Goal: Information Seeking & Learning: Find specific fact

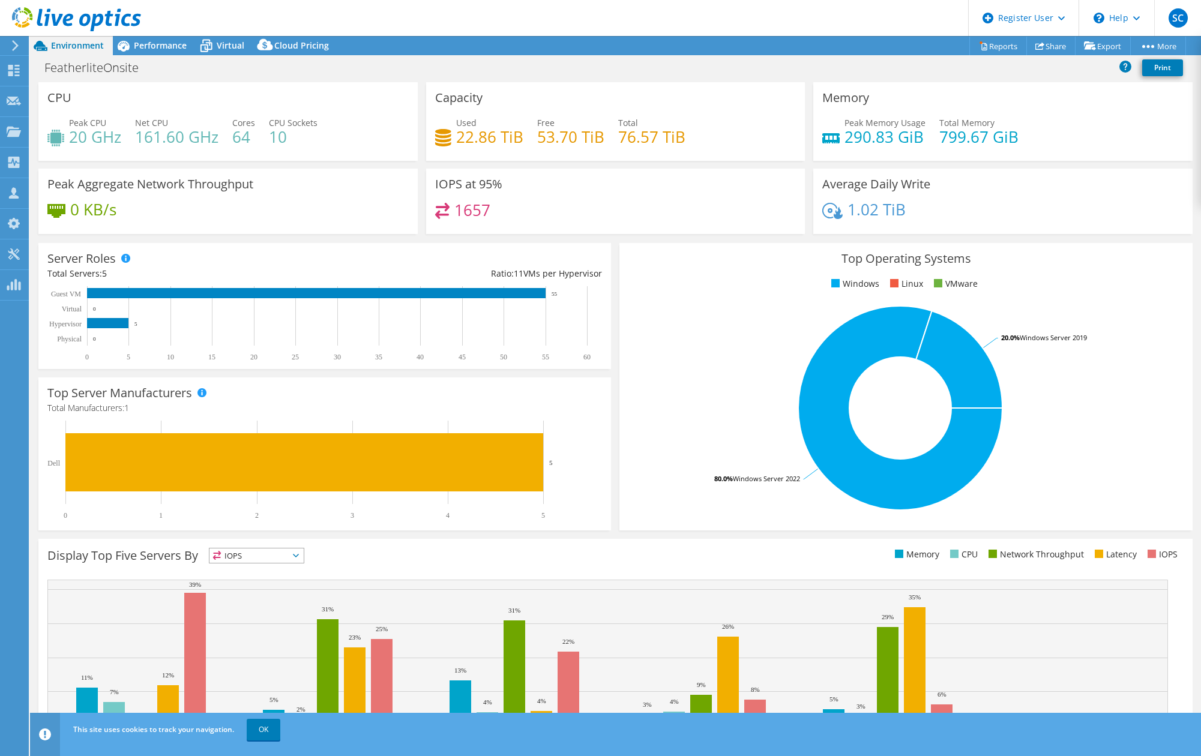
select select "USD"
click at [164, 44] on span "Performance" at bounding box center [160, 45] width 53 height 11
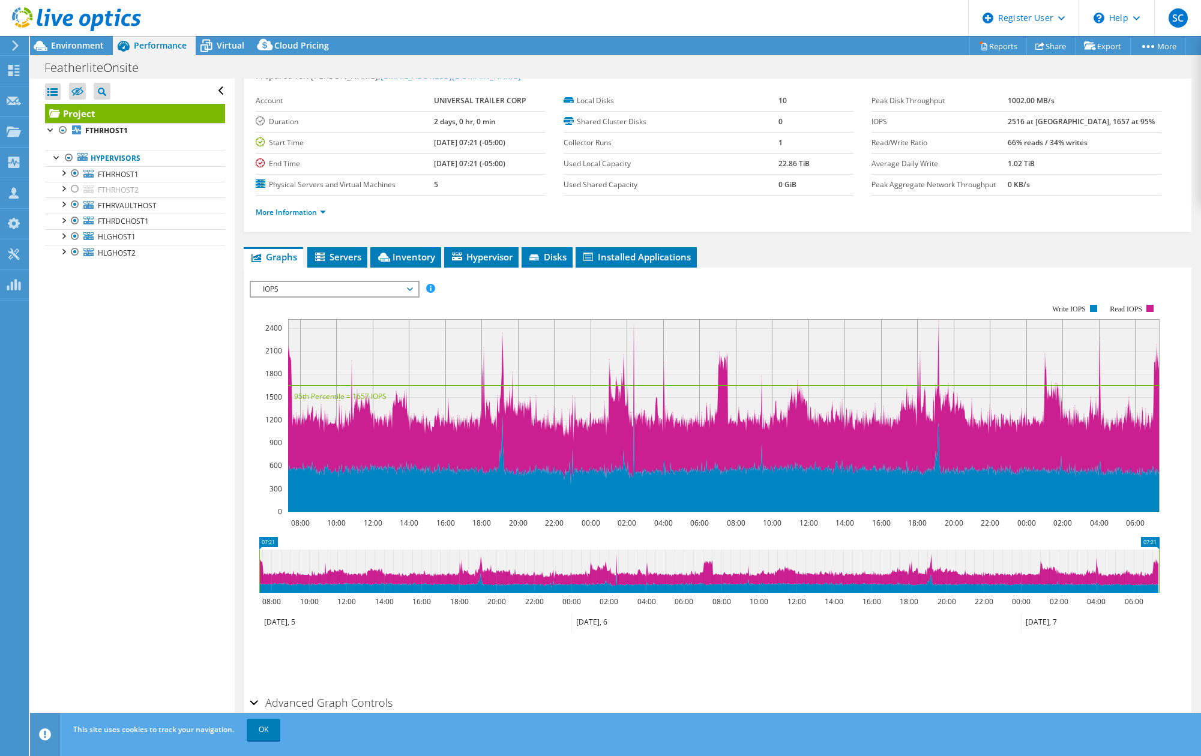
scroll to position [86, 0]
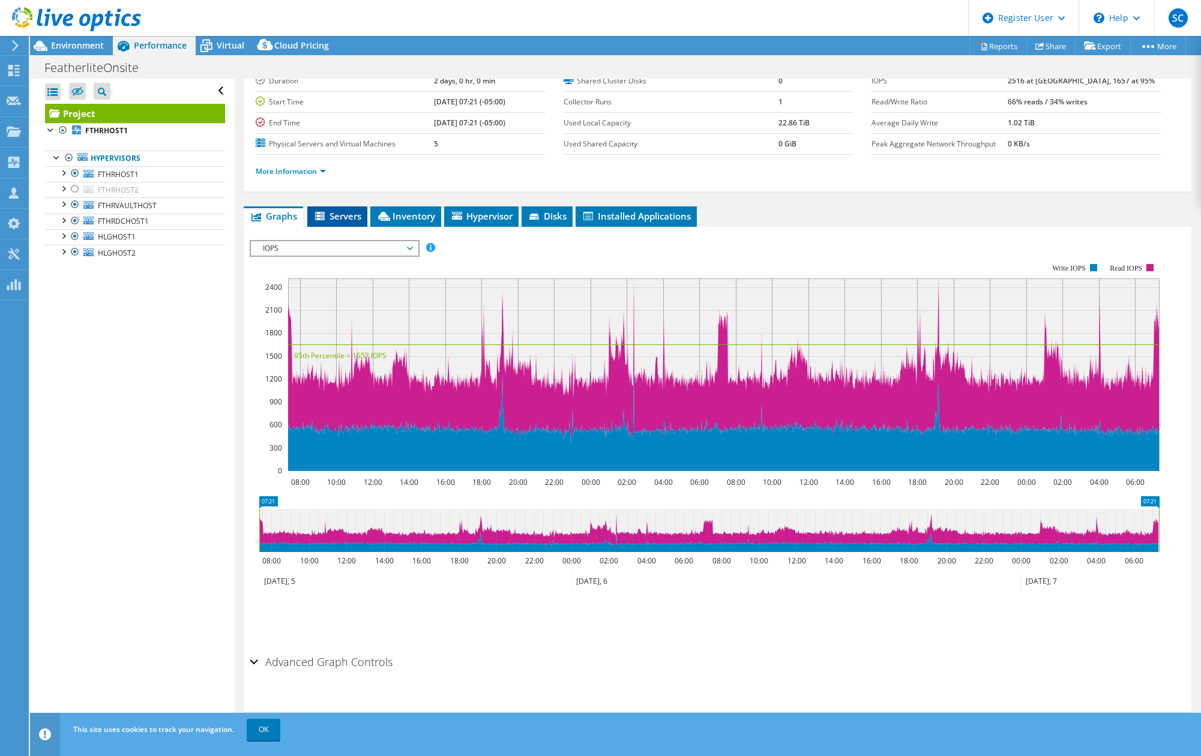
click at [354, 215] on span "Servers" at bounding box center [337, 216] width 48 height 12
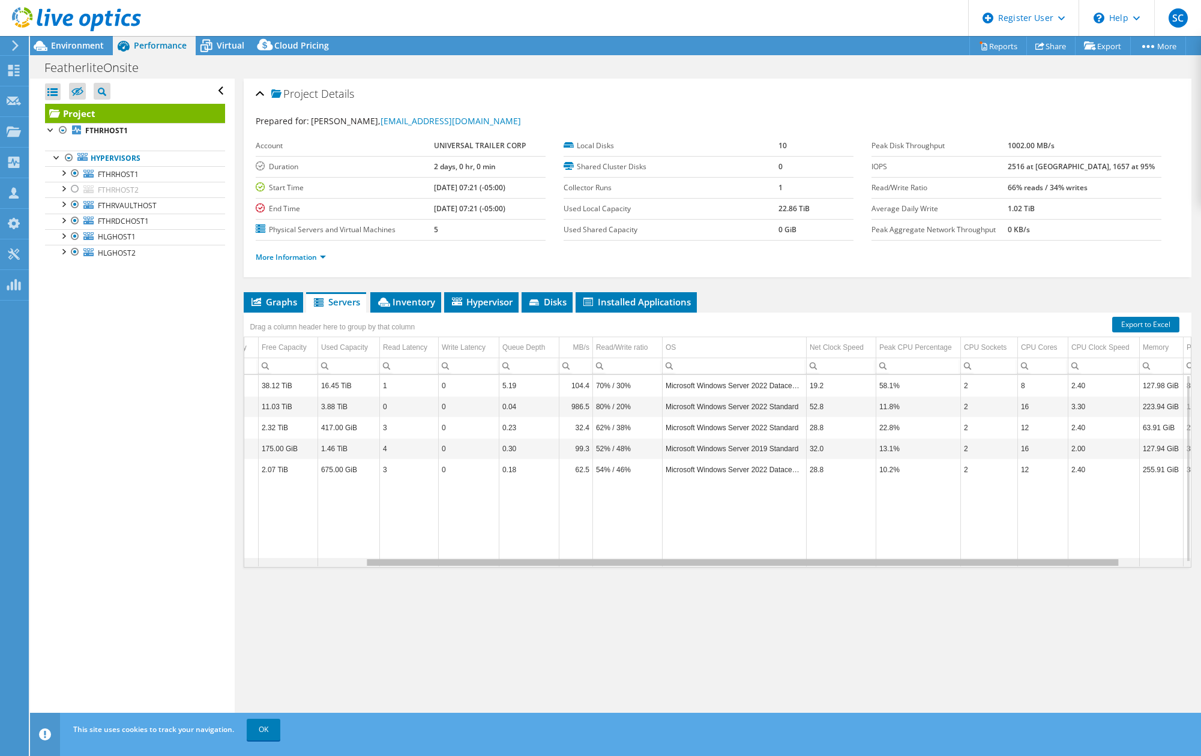
scroll to position [0, 0]
drag, startPoint x: 963, startPoint y: 564, endPoint x: 1095, endPoint y: 562, distance: 131.4
click at [1095, 562] on body "SC Dell User Sergey Crismon Sergey.Crismon@dell.com Dell My Profile Log Out \n …" at bounding box center [600, 378] width 1201 height 756
drag, startPoint x: 1026, startPoint y: 468, endPoint x: 1044, endPoint y: 477, distance: 19.6
click at [1044, 477] on td "12" at bounding box center [1036, 469] width 50 height 21
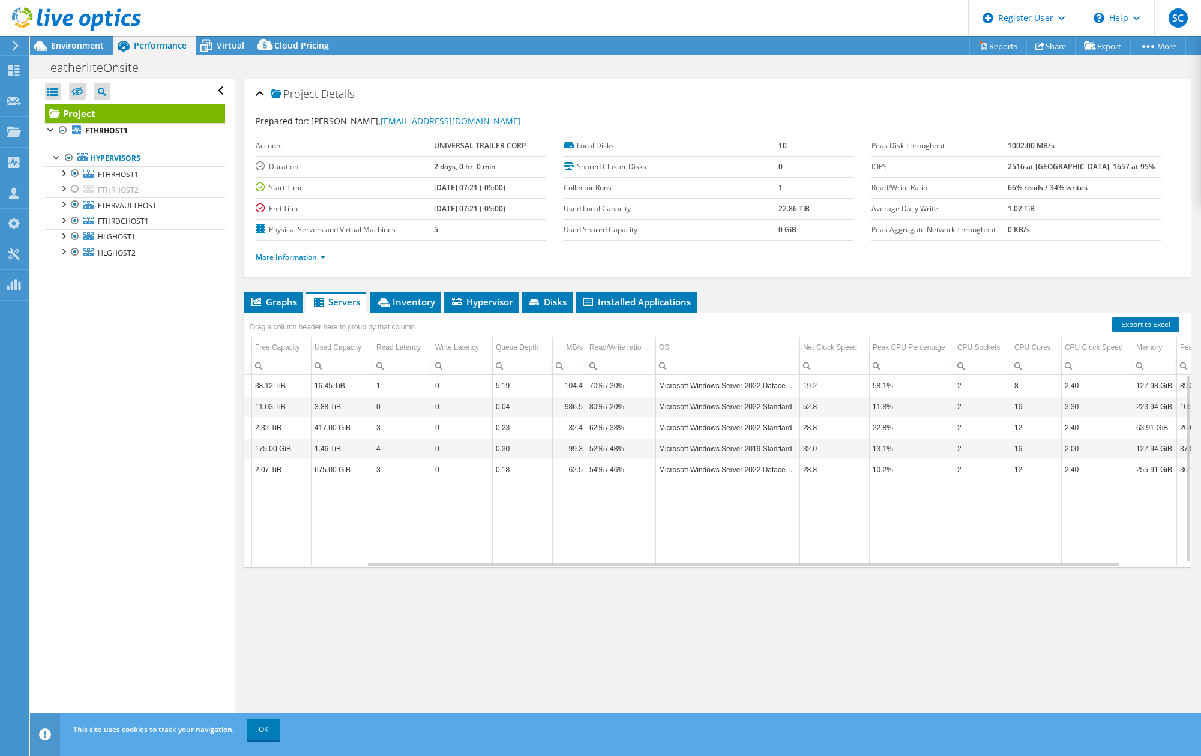
click at [1044, 477] on td "12" at bounding box center [1036, 469] width 50 height 21
drag, startPoint x: 92, startPoint y: 46, endPoint x: 100, endPoint y: 42, distance: 8.6
click at [92, 45] on span "Environment" at bounding box center [77, 45] width 53 height 11
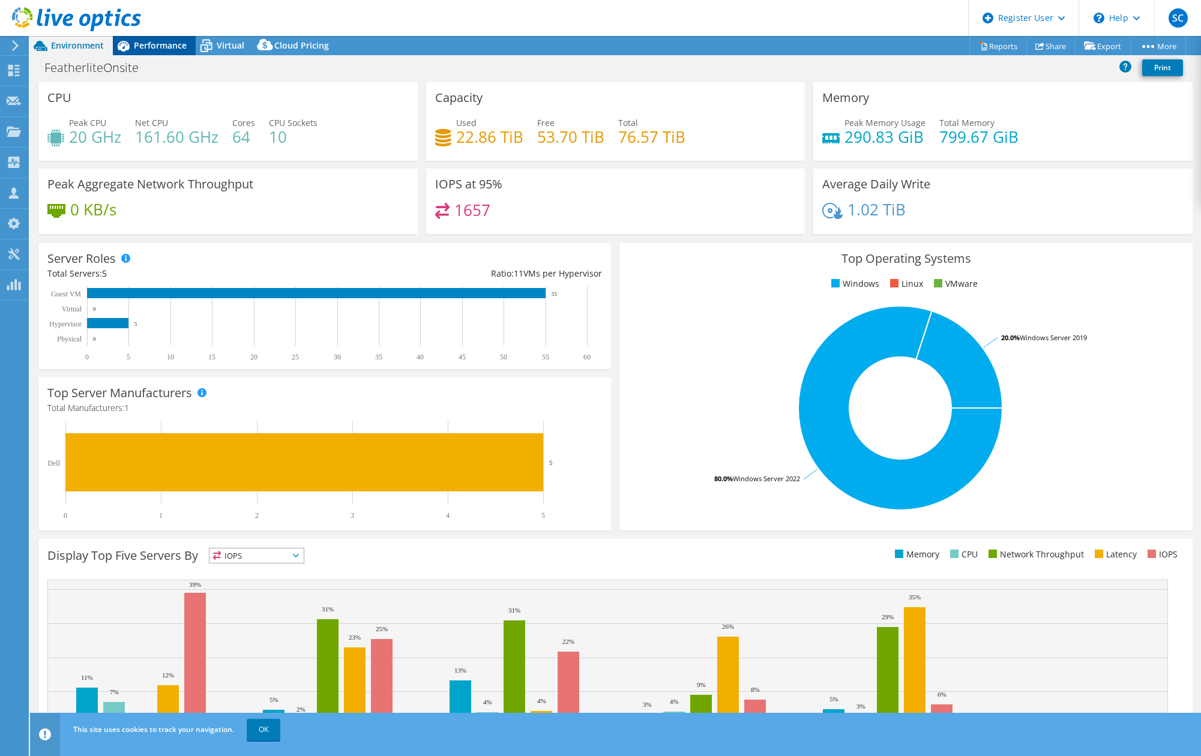
click at [176, 41] on span "Performance" at bounding box center [160, 45] width 53 height 11
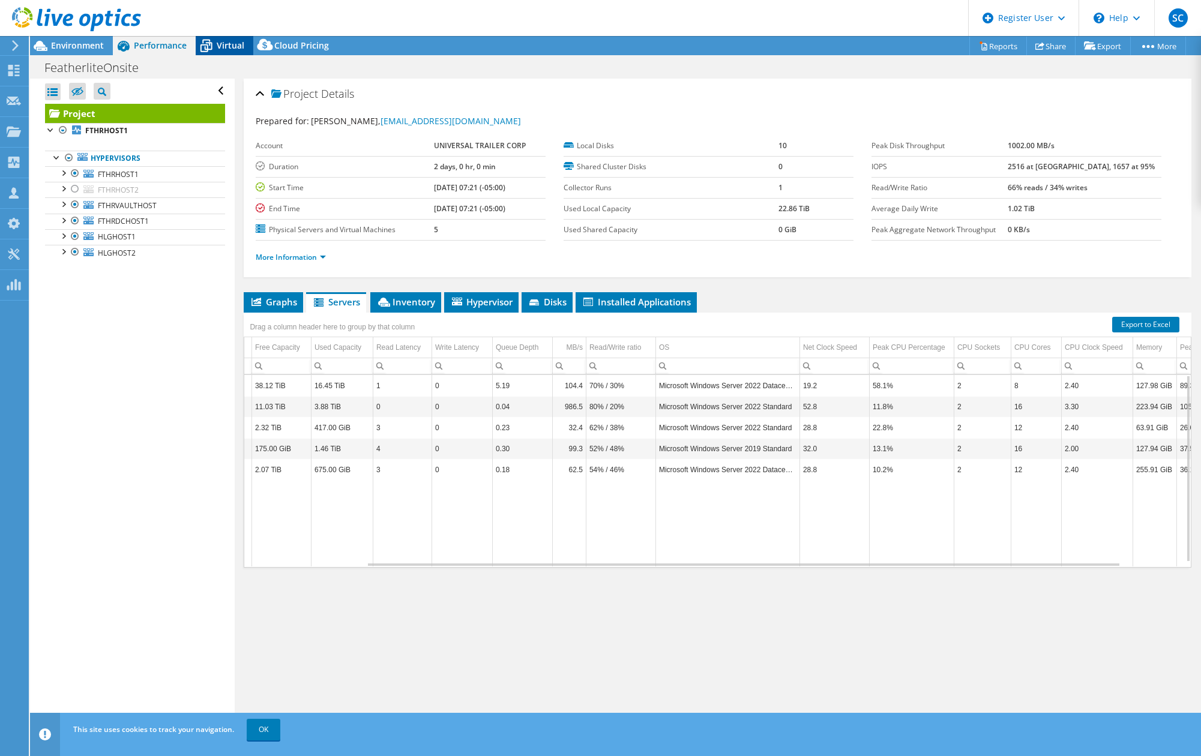
click at [243, 41] on div "Virtual" at bounding box center [225, 45] width 58 height 19
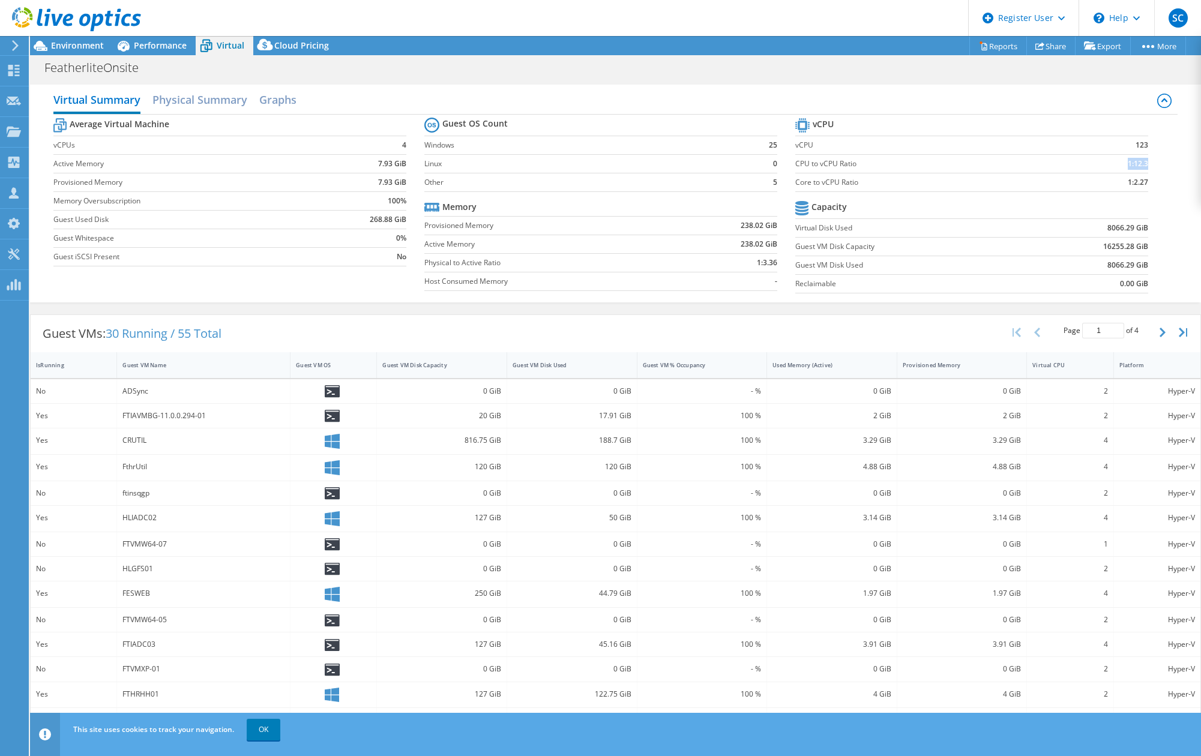
drag, startPoint x: 1121, startPoint y: 166, endPoint x: 1139, endPoint y: 161, distance: 19.2
click at [1139, 161] on b "1:12.3" at bounding box center [1138, 164] width 20 height 12
drag, startPoint x: 1139, startPoint y: 161, endPoint x: 1060, endPoint y: 185, distance: 82.8
click at [1068, 185] on td "1:2.27" at bounding box center [1108, 182] width 80 height 19
drag, startPoint x: 1126, startPoint y: 183, endPoint x: 1139, endPoint y: 184, distance: 12.7
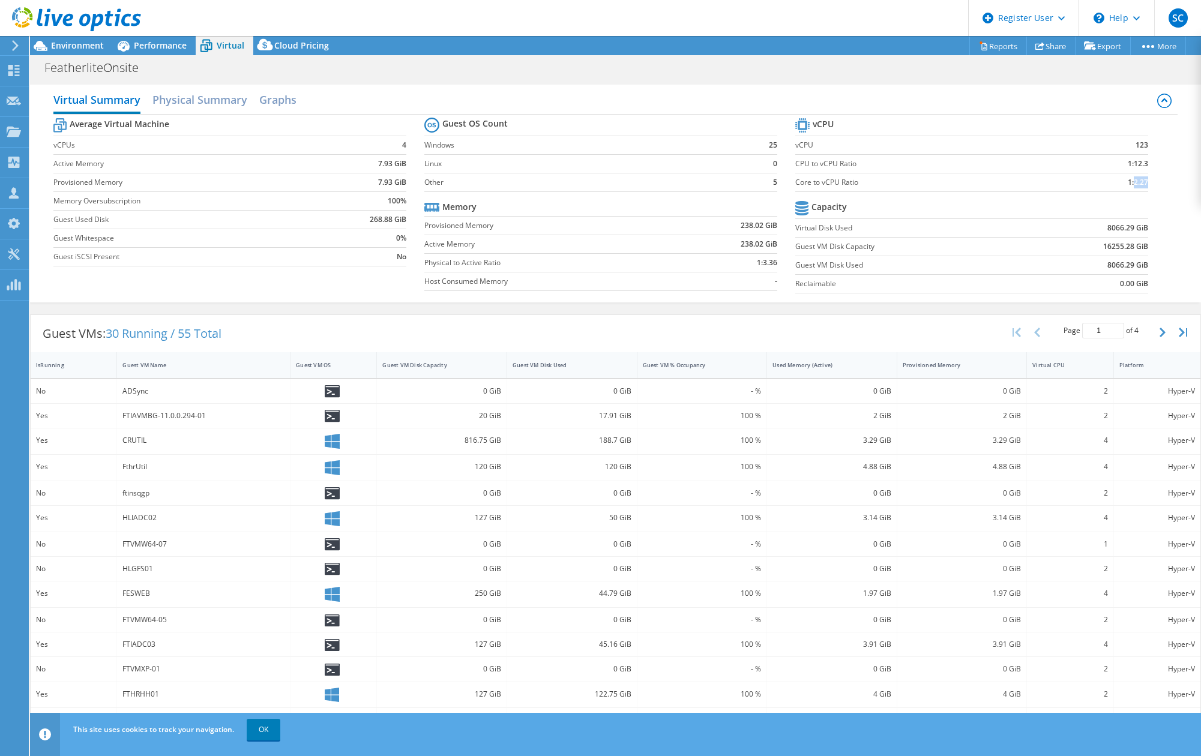
click at [1139, 184] on b "1:2.27" at bounding box center [1138, 182] width 20 height 12
copy b "2.27"
drag, startPoint x: 855, startPoint y: 181, endPoint x: 789, endPoint y: 184, distance: 66.1
click at [795, 184] on label "Core to vCPU Ratio" at bounding box center [931, 182] width 272 height 12
copy label "Core to vCPU Ratio"
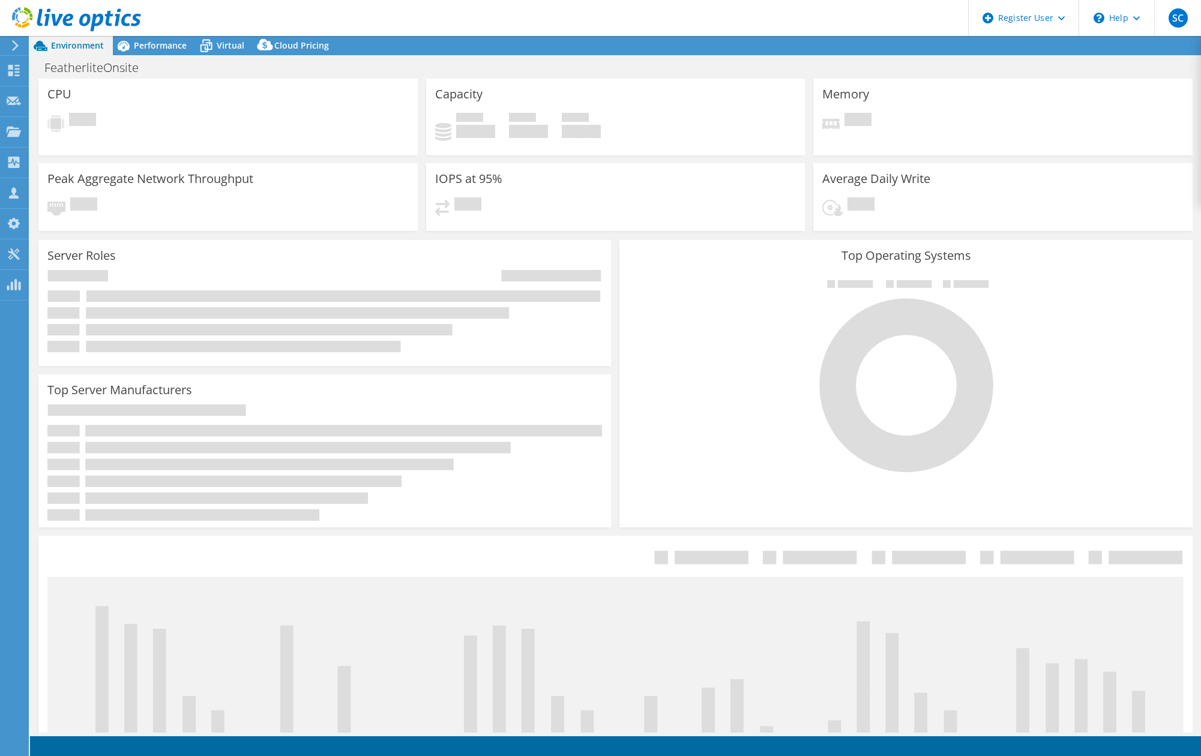
select select "USD"
